Goal: Navigation & Orientation: Understand site structure

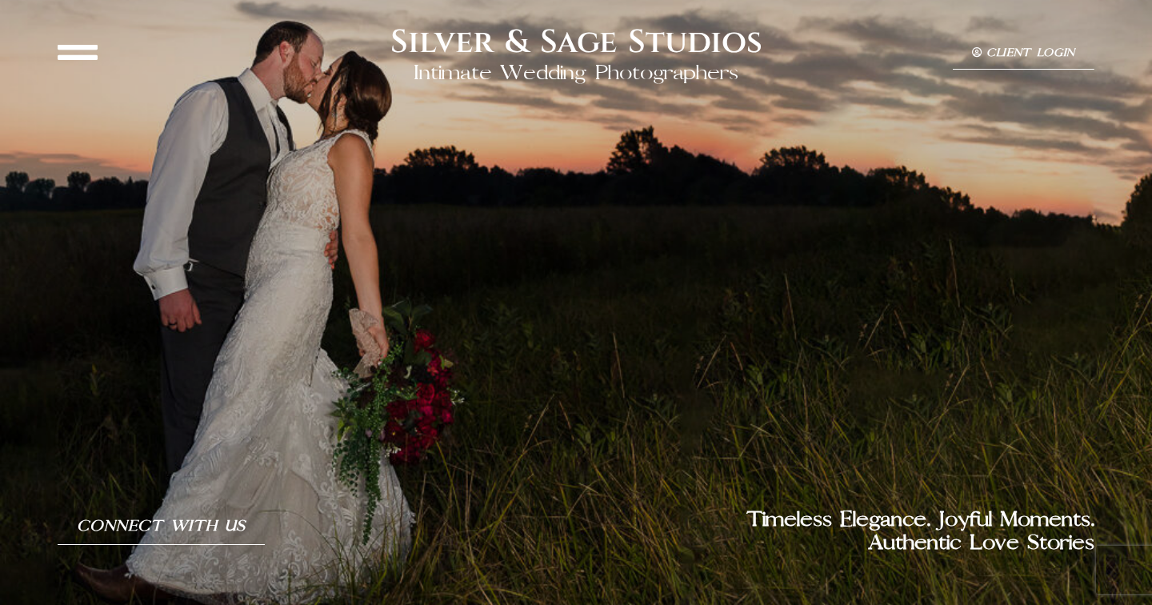
click at [76, 50] on icon at bounding box center [78, 52] width 40 height 40
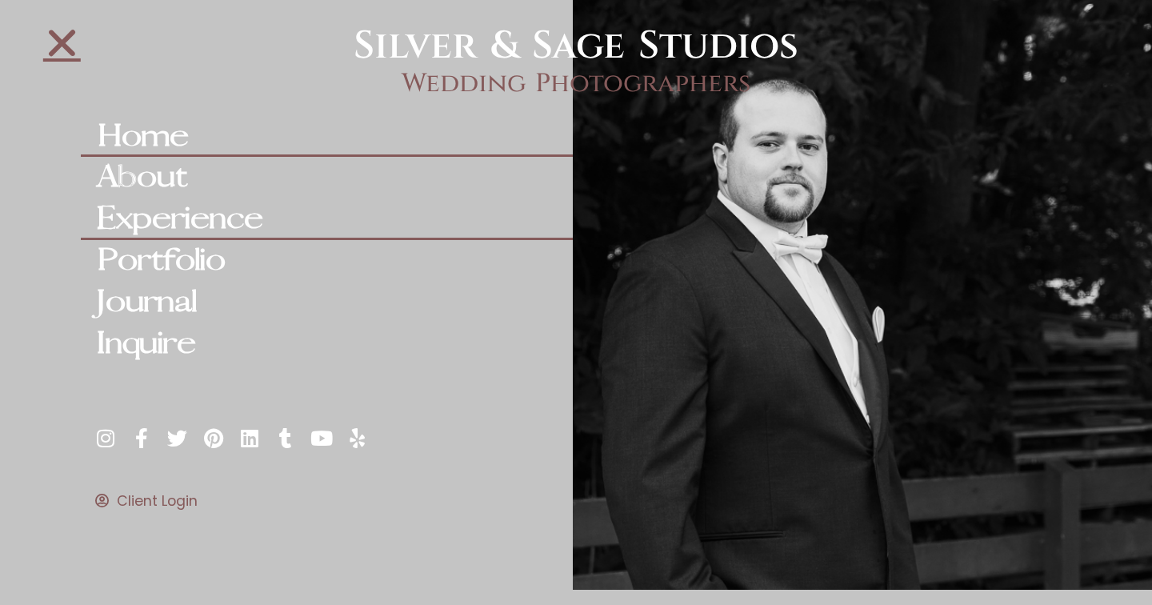
click at [152, 220] on link "Experience" at bounding box center [327, 219] width 492 height 42
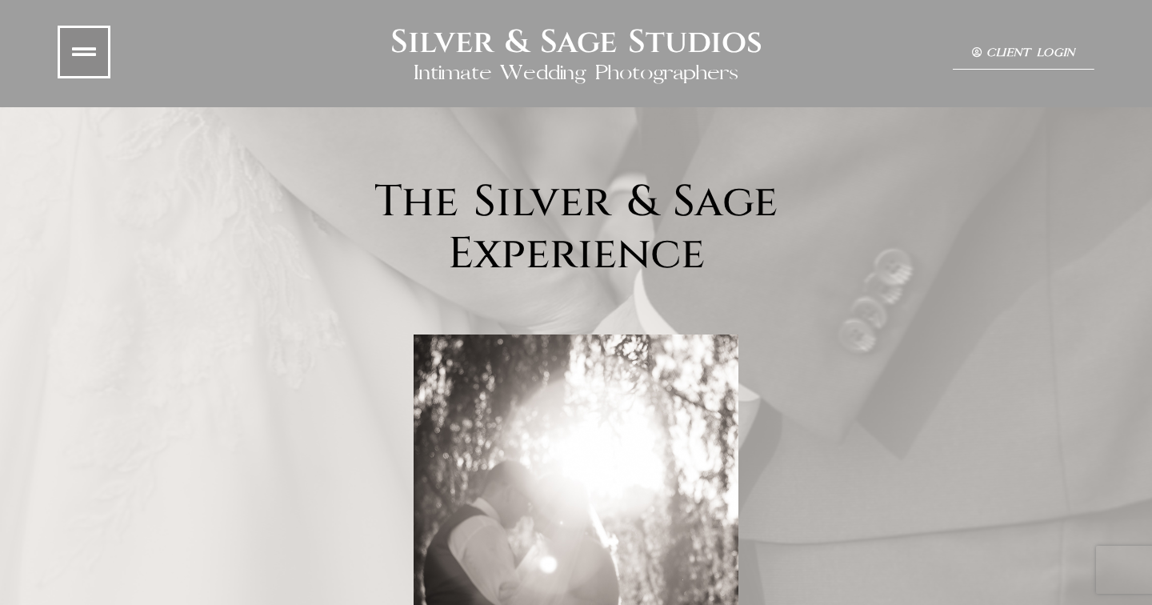
click at [78, 30] on link at bounding box center [84, 52] width 53 height 53
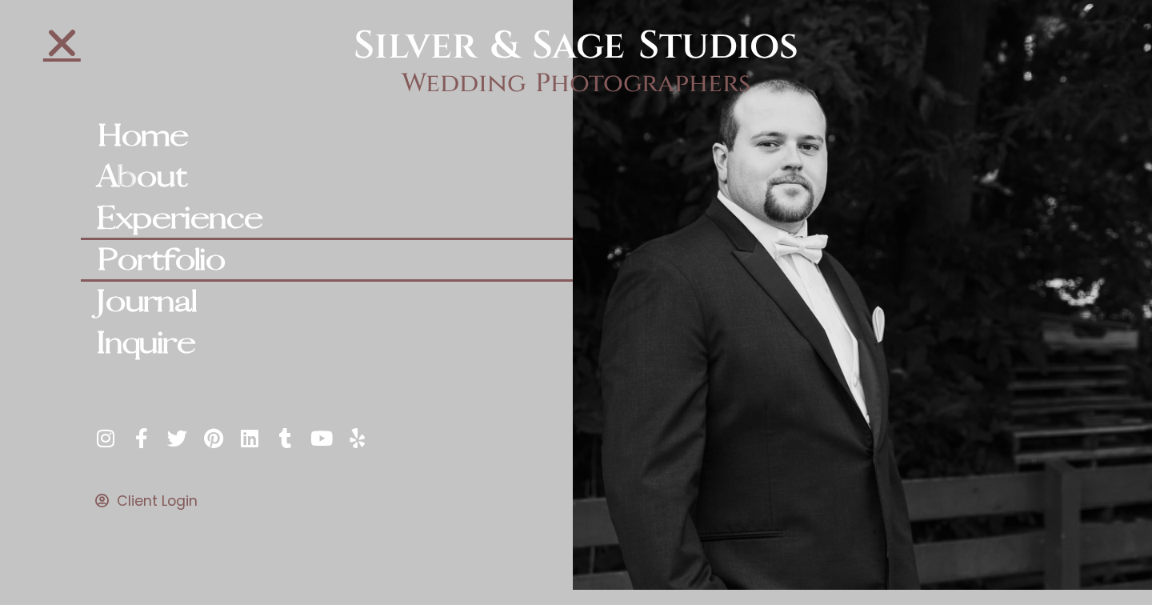
click at [154, 266] on link "Portfolio" at bounding box center [327, 261] width 492 height 42
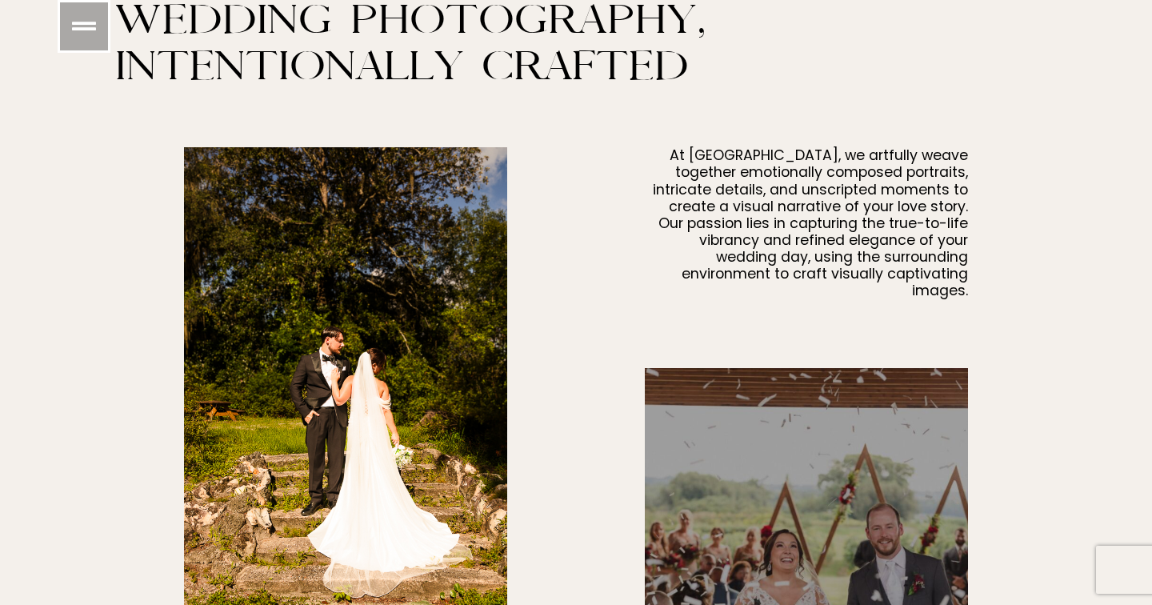
scroll to position [1039, 0]
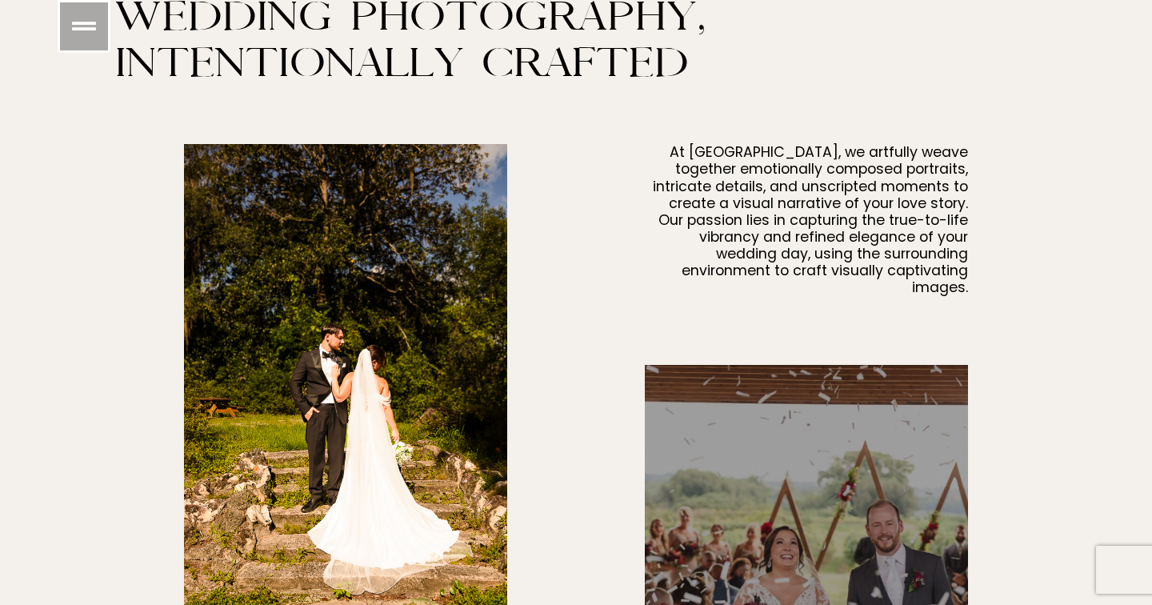
click at [453, 359] on img at bounding box center [345, 385] width 323 height 483
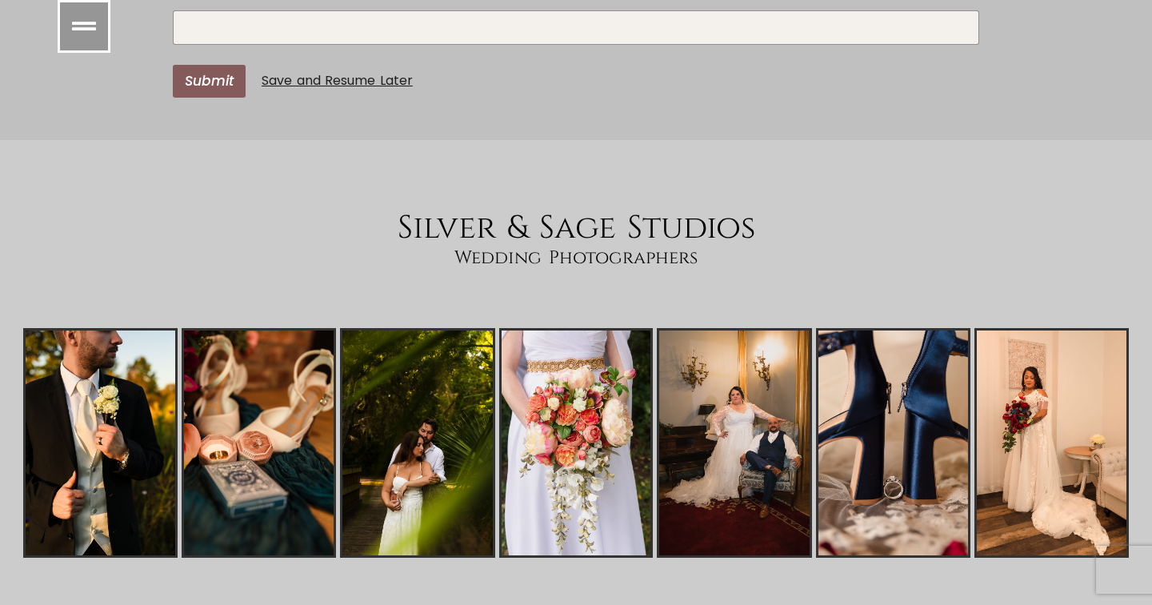
scroll to position [16630, 0]
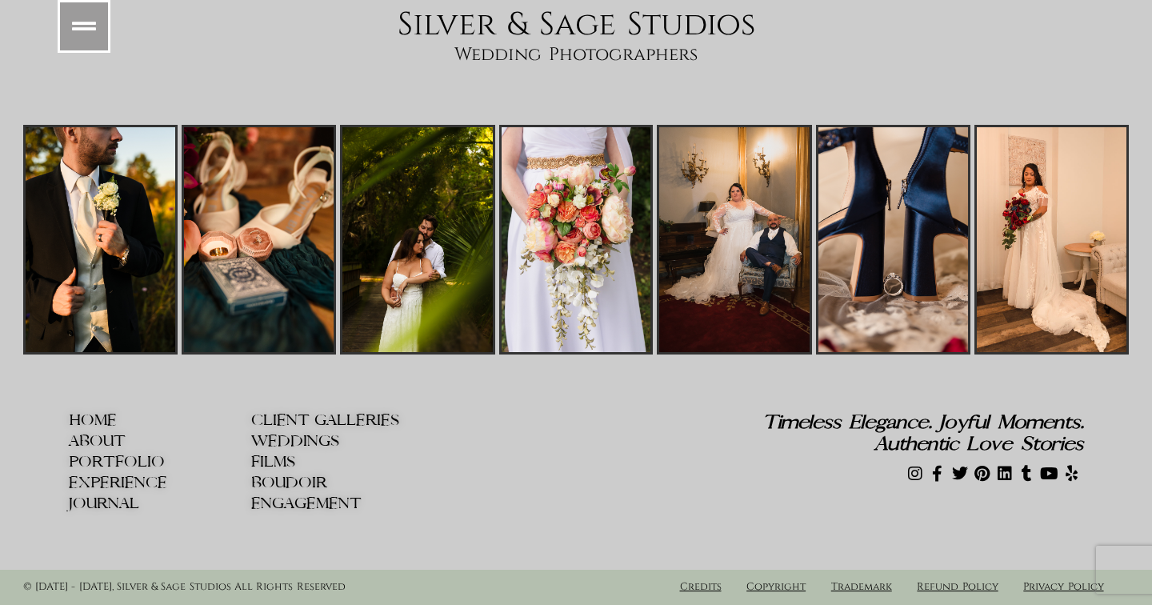
click at [87, 443] on span "ABOUT" at bounding box center [97, 441] width 57 height 17
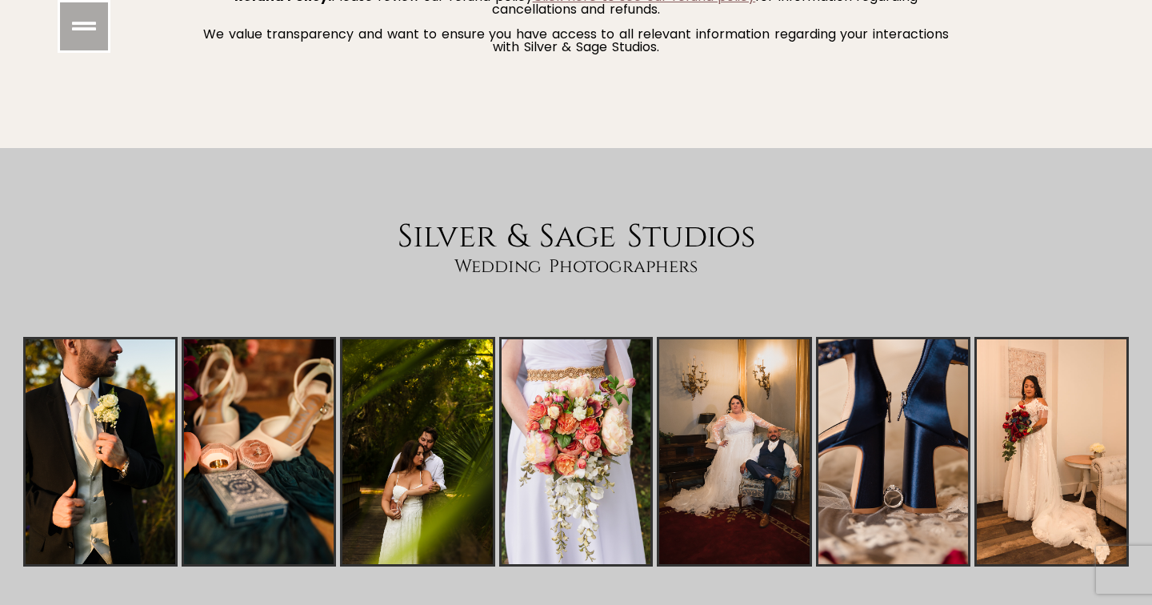
scroll to position [7600, 0]
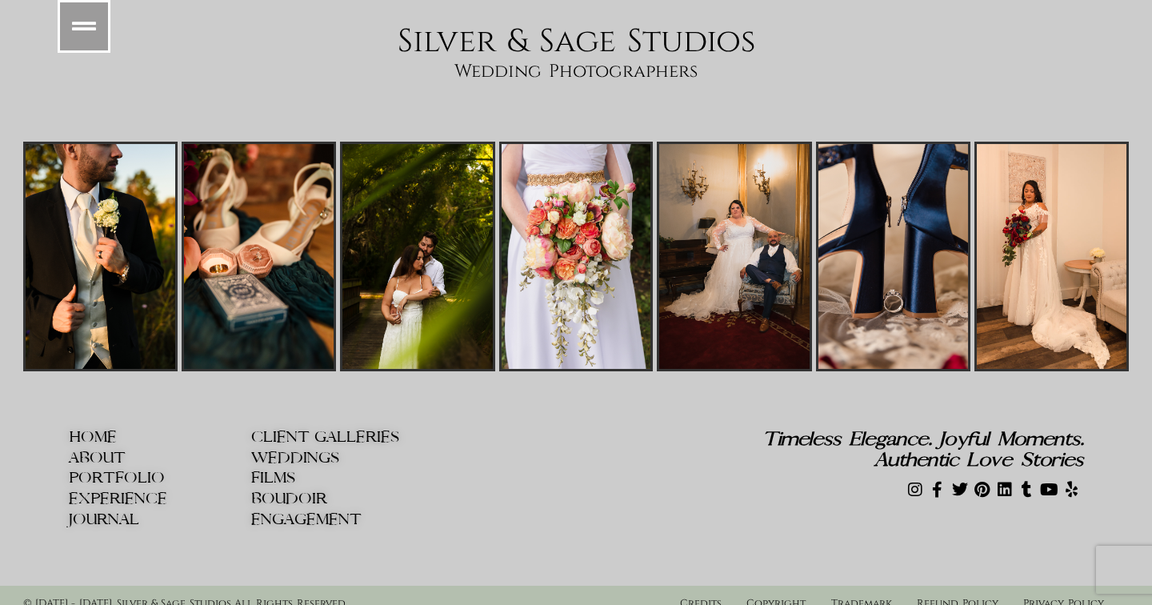
click at [110, 470] on span "PORTFOLIO" at bounding box center [117, 478] width 96 height 17
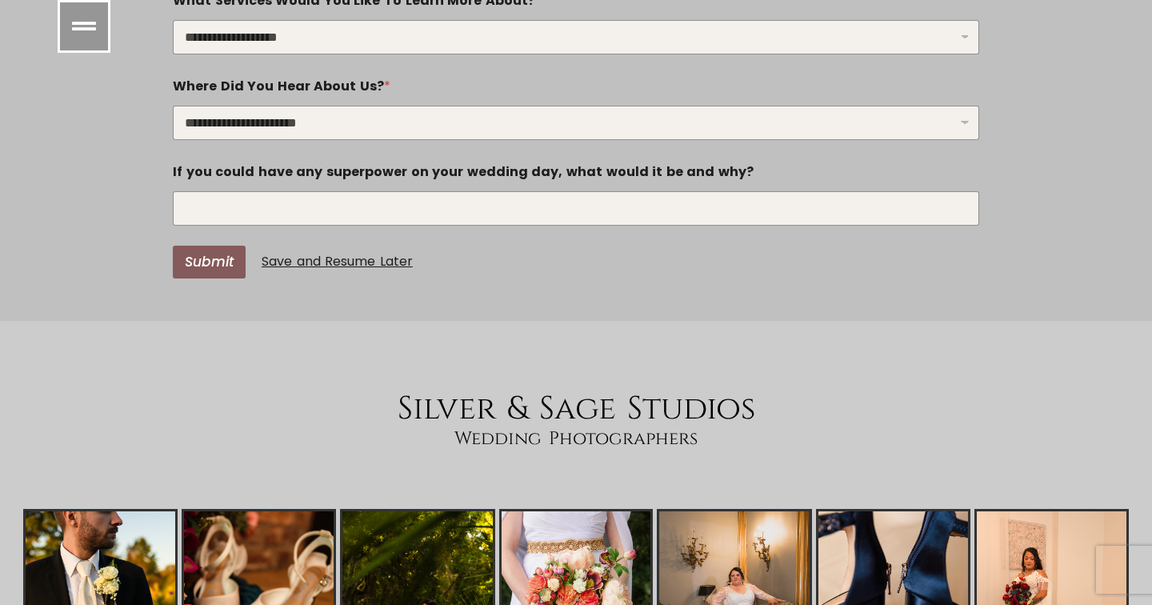
scroll to position [5553, 0]
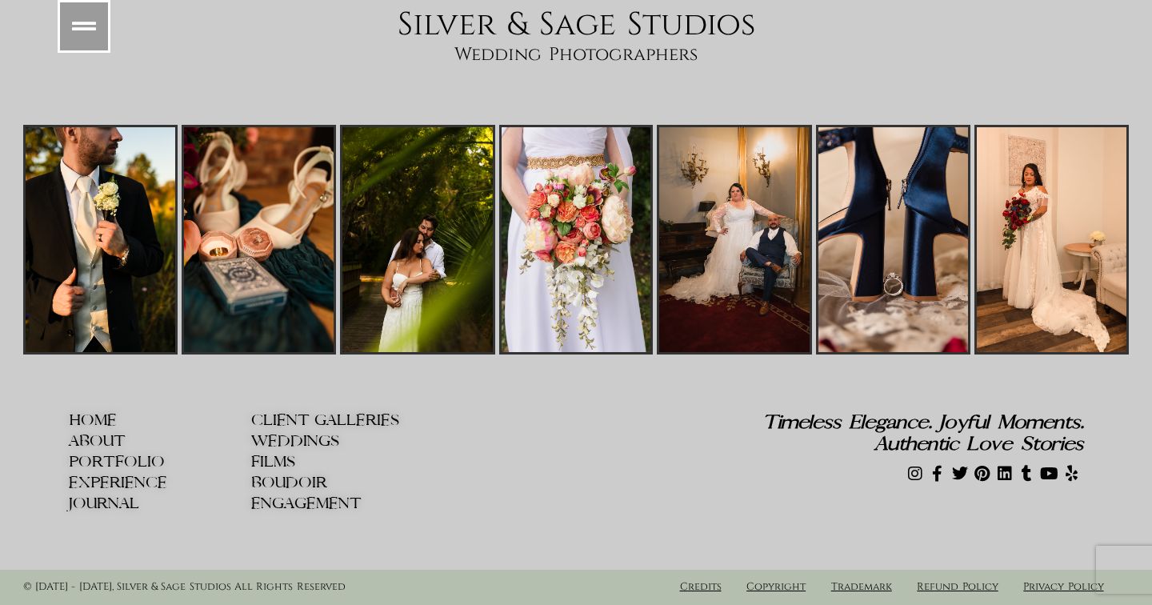
click at [104, 483] on span "EXPERIENCE" at bounding box center [118, 483] width 98 height 17
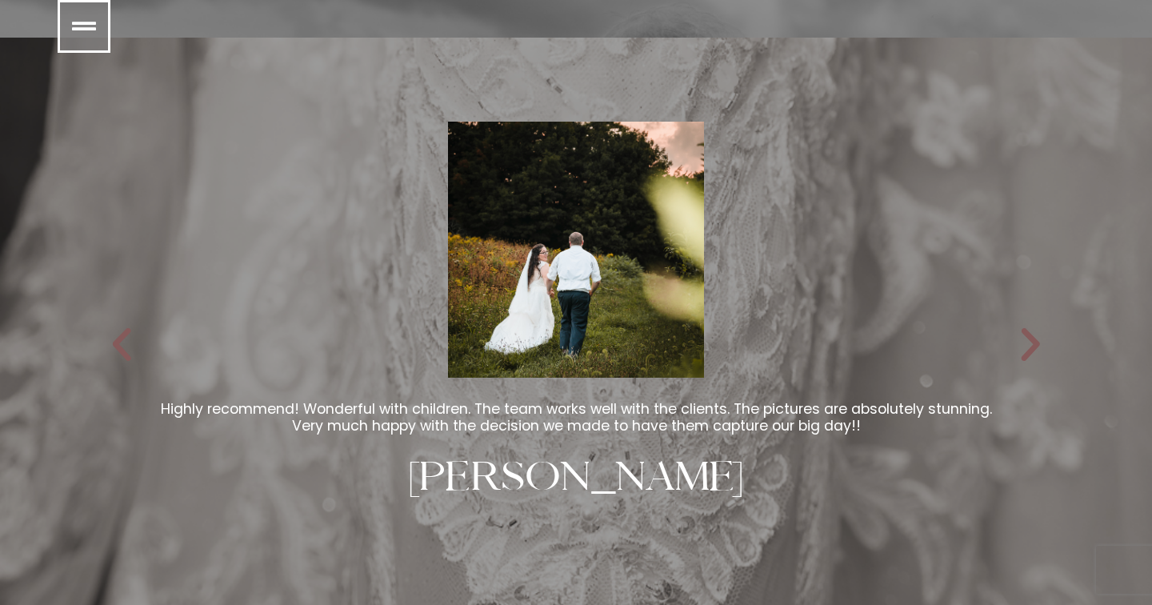
scroll to position [2474, 0]
